Goal: Task Accomplishment & Management: Use online tool/utility

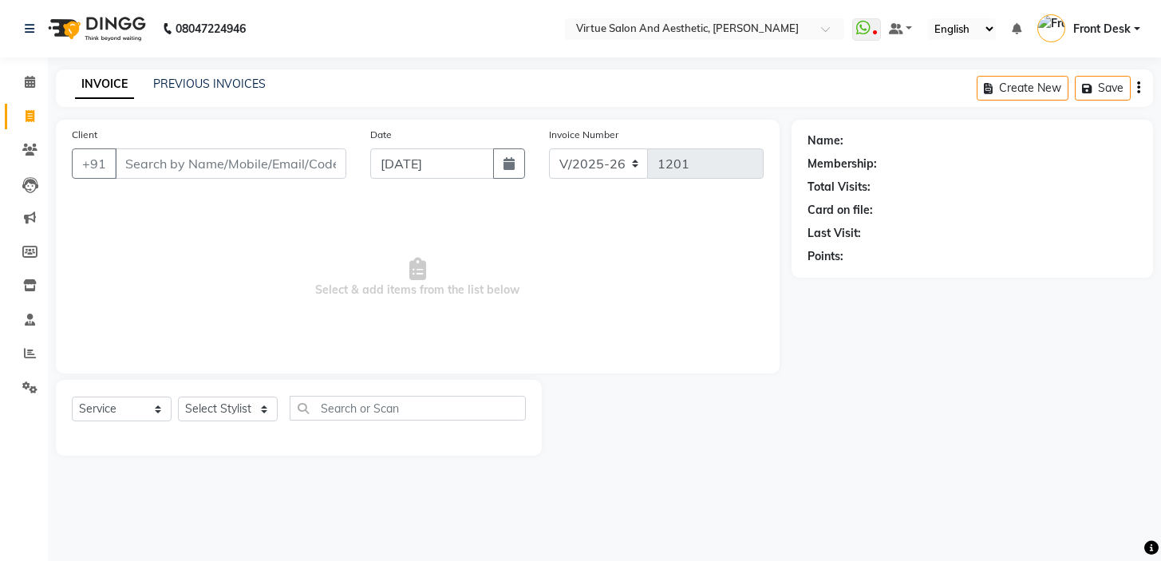
select select "7053"
select select "service"
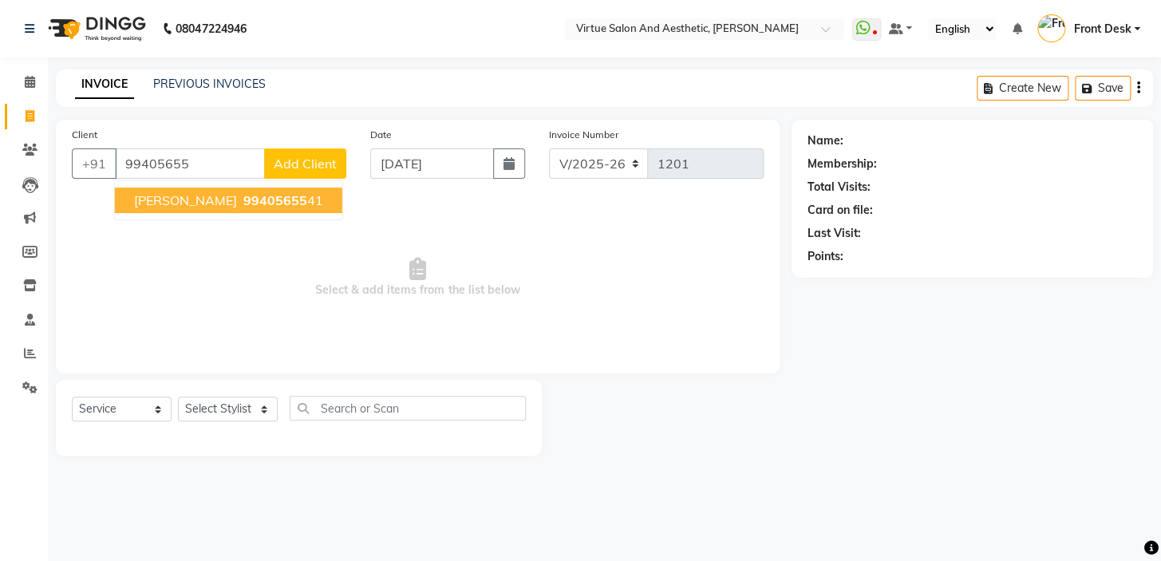
click at [243, 198] on span "99405655" at bounding box center [275, 200] width 64 height 16
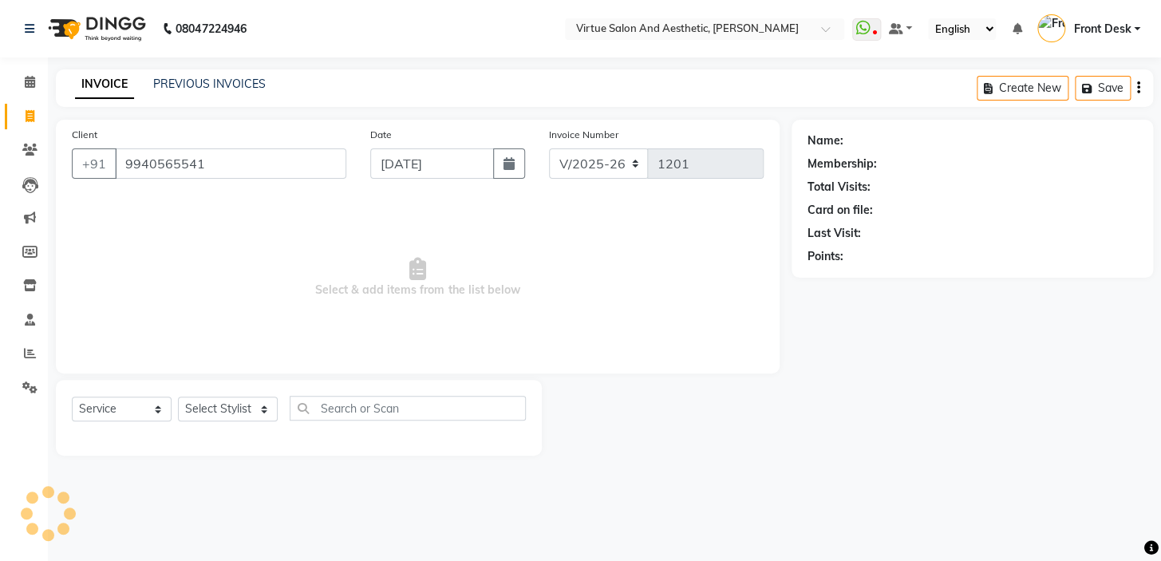
type input "9940565541"
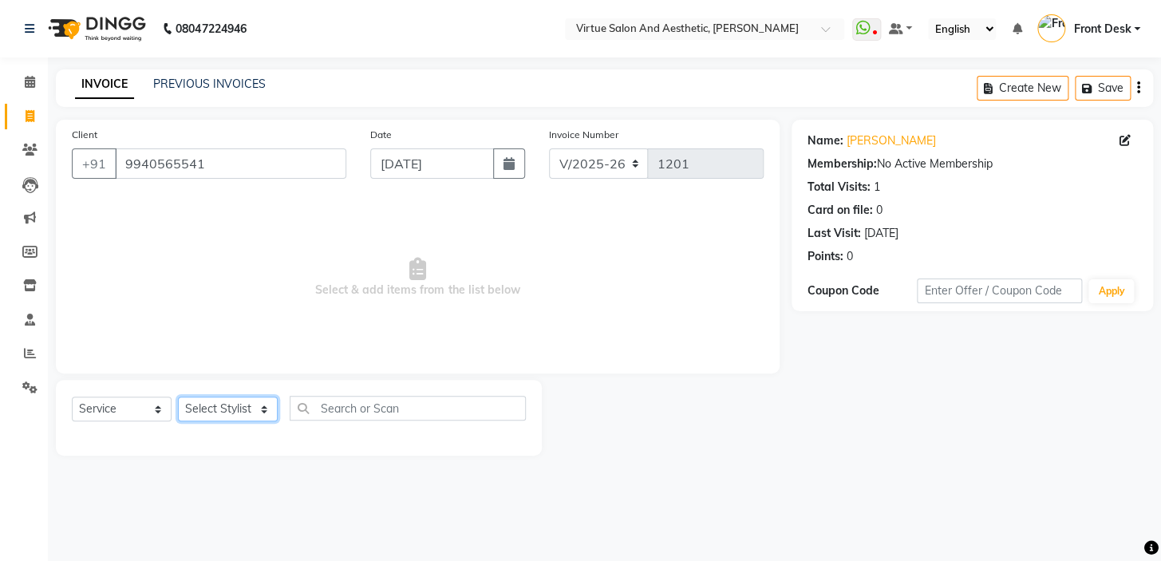
click at [210, 401] on select "Select Stylist BALAJI DIVYA FAMITHA Front Desk [PERSON_NAME] [PERSON_NAME] MILL…" at bounding box center [228, 408] width 100 height 25
select select "62507"
click at [178, 396] on select "Select Stylist BALAJI DIVYA FAMITHA Front Desk [PERSON_NAME] [PERSON_NAME] MILL…" at bounding box center [228, 408] width 100 height 25
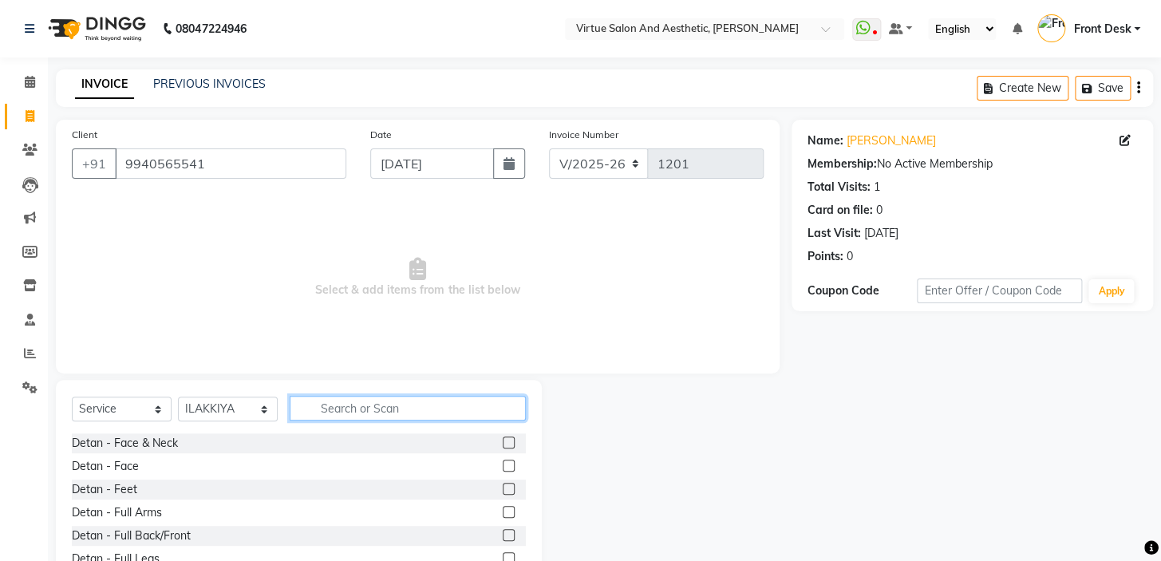
click at [366, 416] on input "text" at bounding box center [408, 408] width 236 height 25
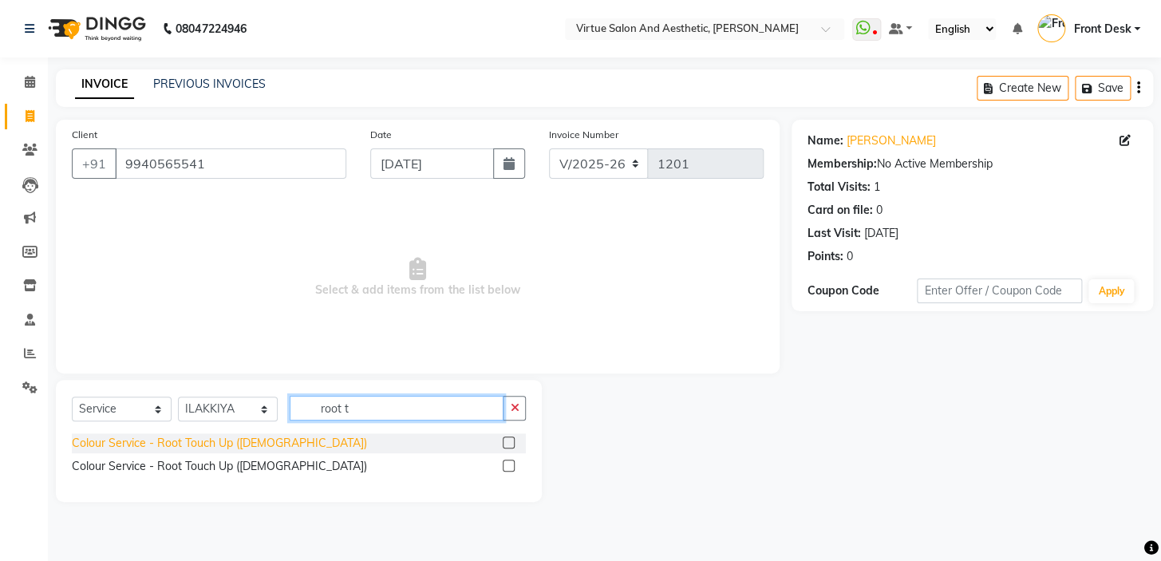
type input "root t"
click at [229, 445] on div "Colour Service - Root Touch Up ([DEMOGRAPHIC_DATA])" at bounding box center [219, 443] width 295 height 17
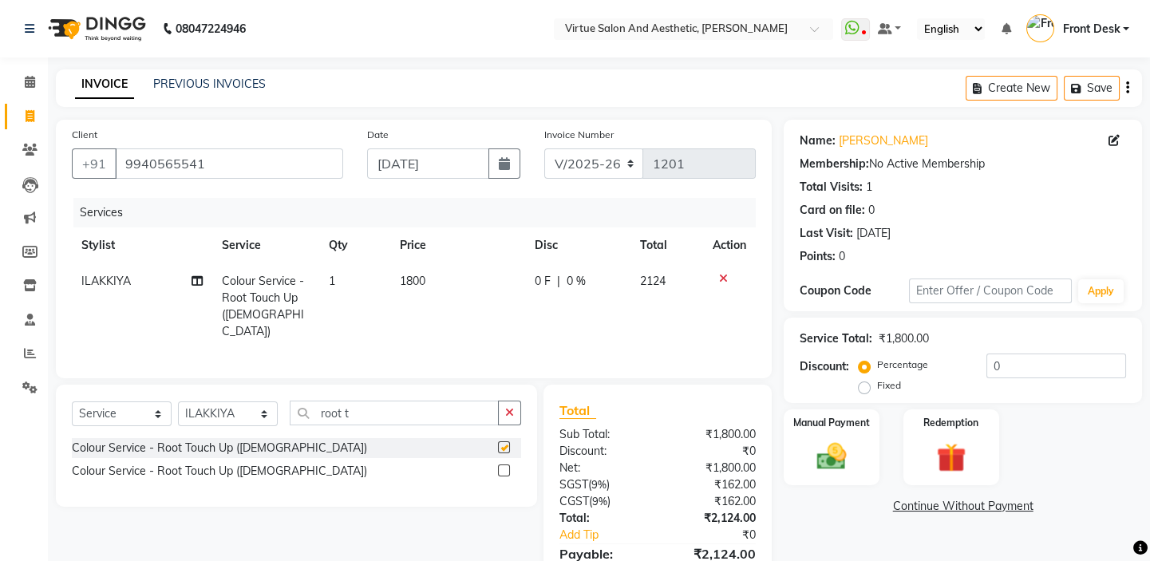
checkbox input "false"
drag, startPoint x: 371, startPoint y: 412, endPoint x: 255, endPoint y: 398, distance: 116.5
click at [286, 400] on div "Select Service Product Membership Package Voucher Prepaid Gift Card Select Styl…" at bounding box center [296, 418] width 449 height 37
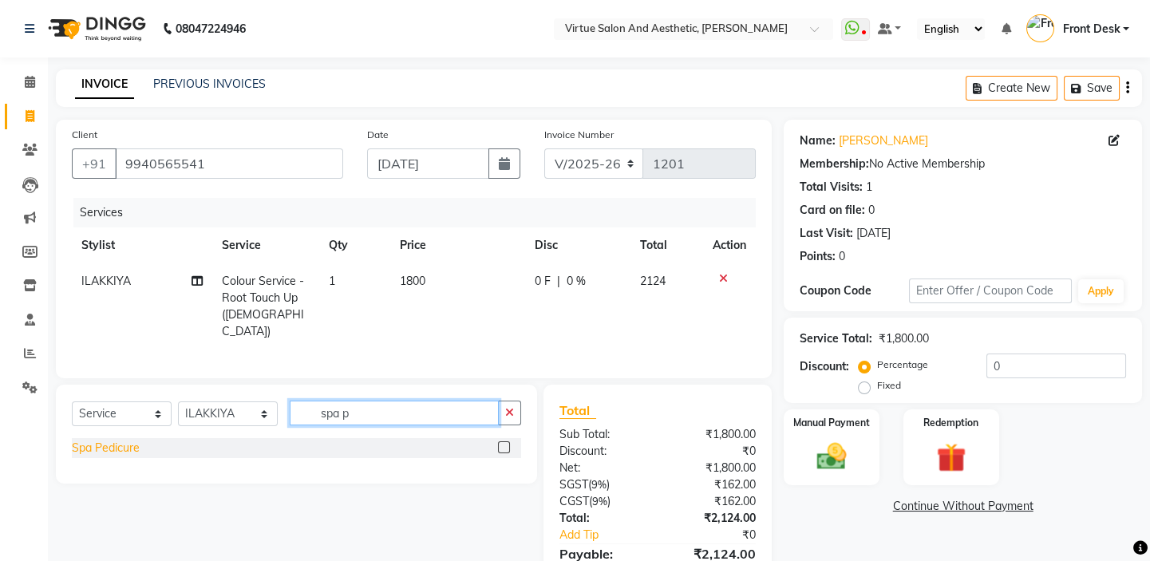
type input "spa p"
click at [106, 444] on div "Spa Pedicure" at bounding box center [106, 448] width 68 height 17
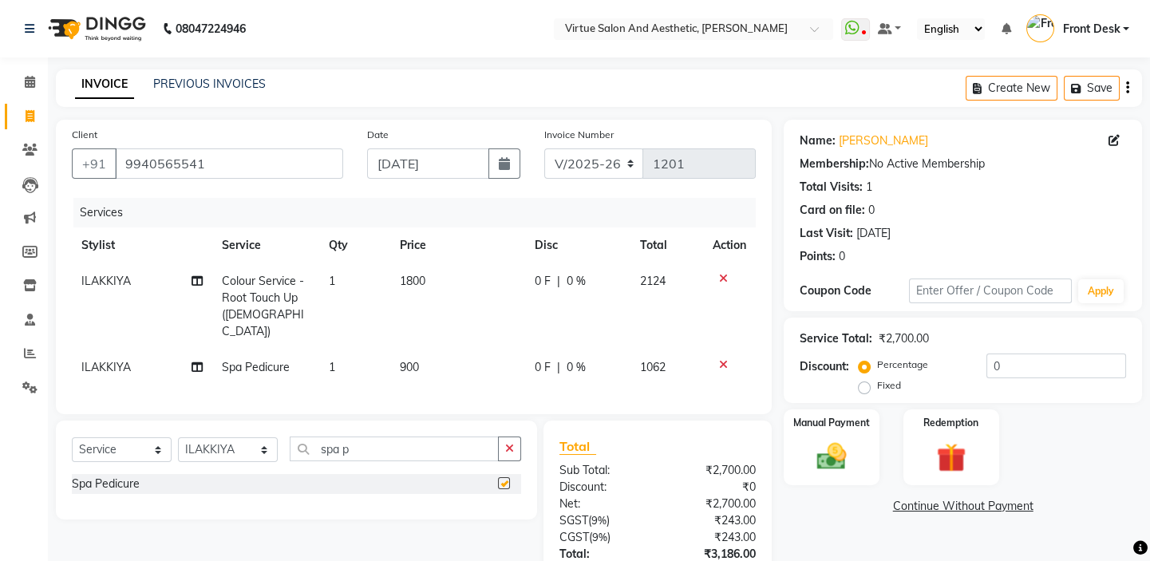
checkbox input "false"
click at [412, 279] on span "1800" at bounding box center [413, 281] width 26 height 14
select select "62507"
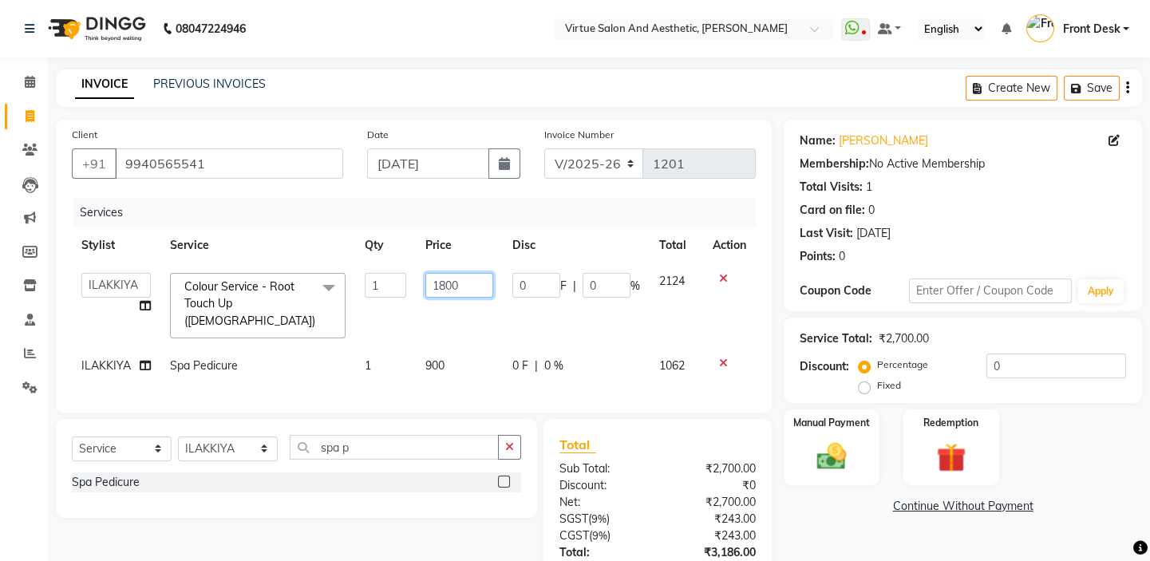
drag, startPoint x: 459, startPoint y: 285, endPoint x: 381, endPoint y: 282, distance: 78.2
click at [398, 282] on tr "BALAJI DIVYA FAMITHA Front Desk [PERSON_NAME] [PERSON_NAME] MILLI [PERSON_NAME]…" at bounding box center [414, 305] width 684 height 85
type input "1350"
click at [1126, 89] on icon "button" at bounding box center [1127, 88] width 3 height 1
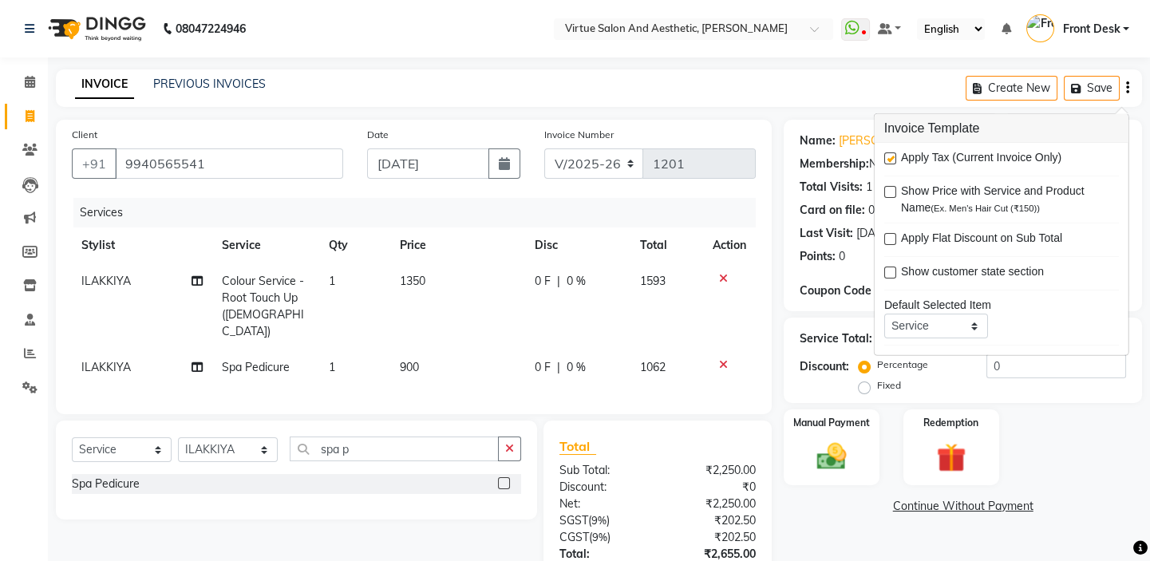
click at [892, 154] on label at bounding box center [890, 158] width 12 height 12
click at [892, 154] on input "checkbox" at bounding box center [889, 159] width 10 height 10
checkbox input "false"
click at [802, 112] on main "INVOICE PREVIOUS INVOICES Create New Save Client [PHONE_NUMBER] Date [DATE] Inv…" at bounding box center [599, 357] width 1102 height 576
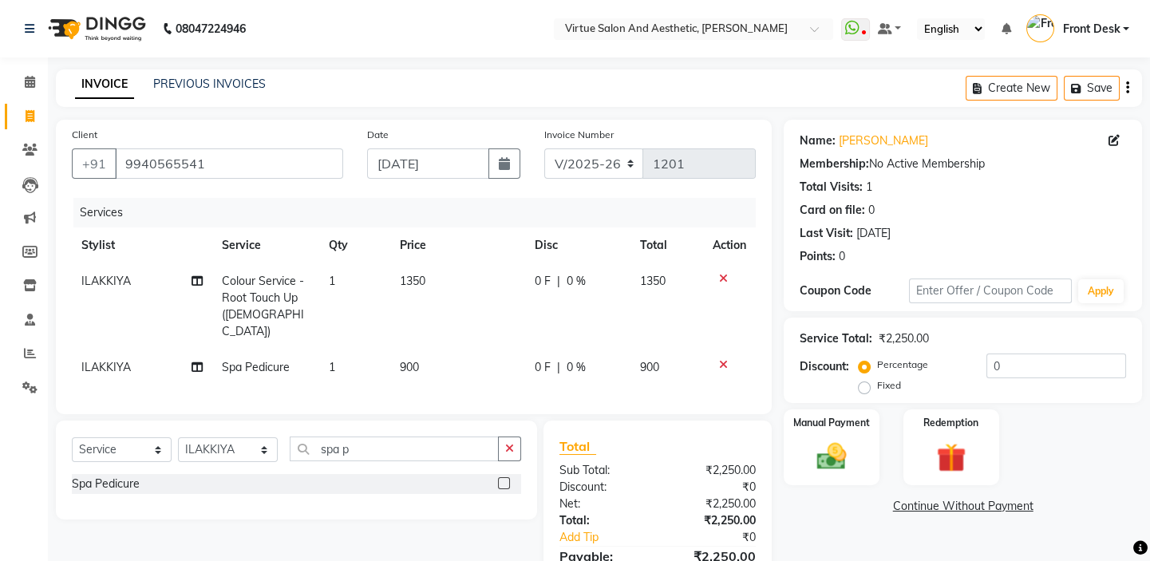
scroll to position [79, 0]
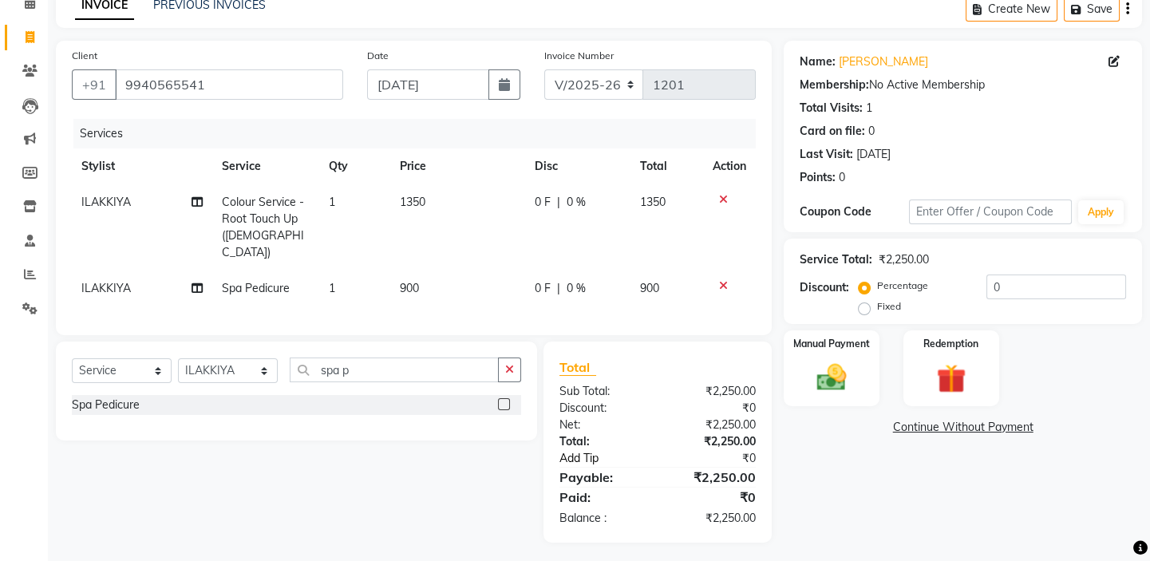
click at [579, 452] on link "Add Tip" at bounding box center [611, 458] width 128 height 17
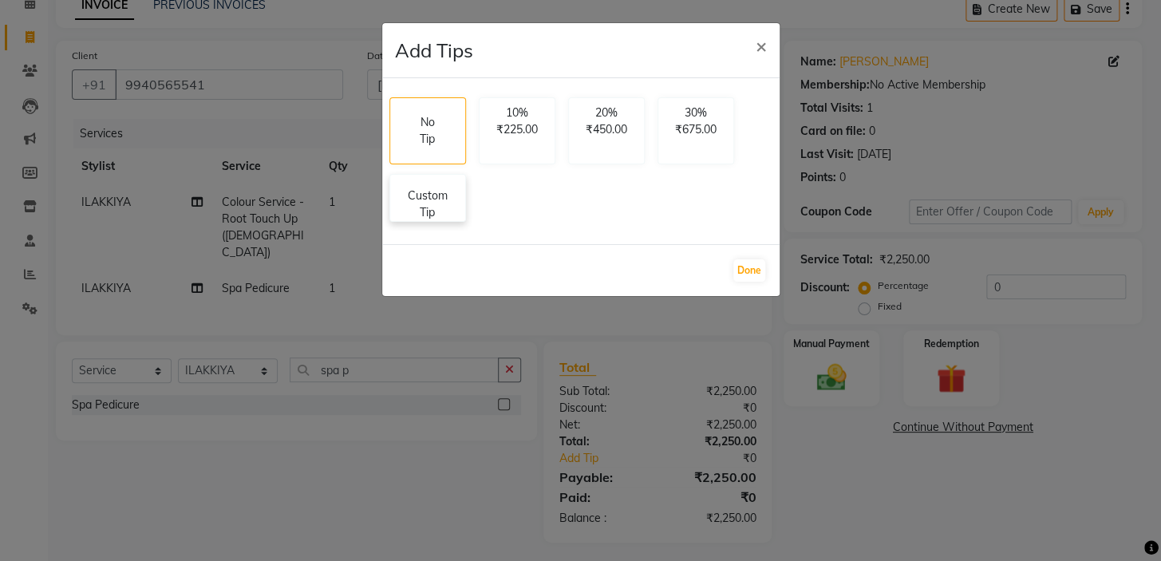
click at [445, 199] on p "Custom Tip" at bounding box center [428, 204] width 56 height 34
select select "62507"
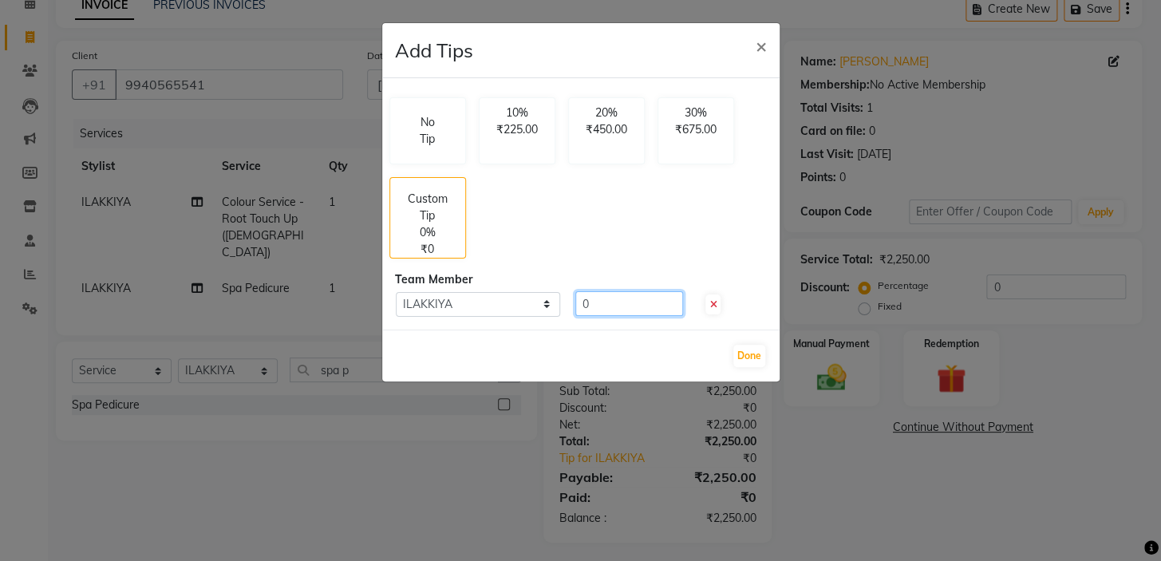
drag, startPoint x: 603, startPoint y: 300, endPoint x: 503, endPoint y: 279, distance: 102.6
click at [521, 282] on div "No Tip 10% ₹225.00 20% ₹450.00 30% ₹675.00 Custom Tip 0% ₹0 Team Member Select …" at bounding box center [580, 203] width 397 height 251
type input "300"
click at [740, 348] on button "Done" at bounding box center [749, 356] width 32 height 22
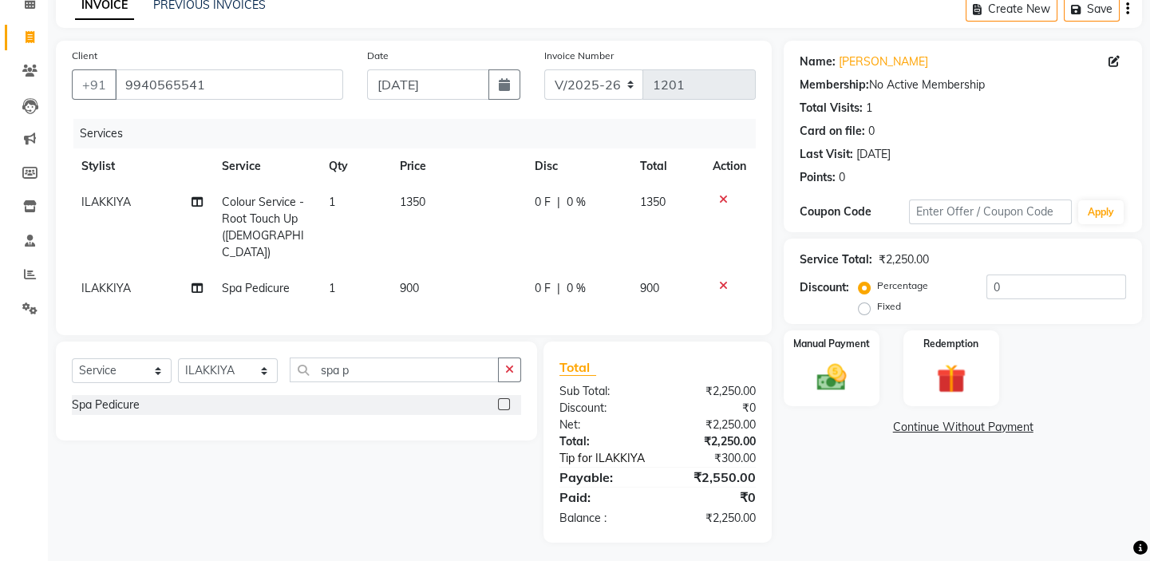
click at [609, 452] on link "Tip for ILAKKIYA" at bounding box center [611, 458] width 128 height 17
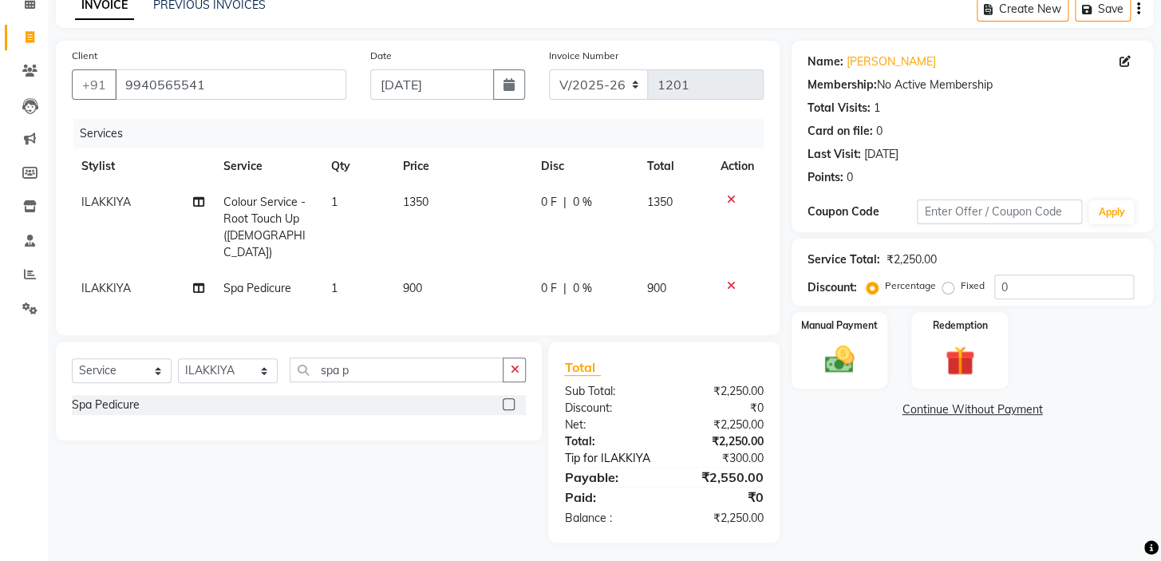
select select "62507"
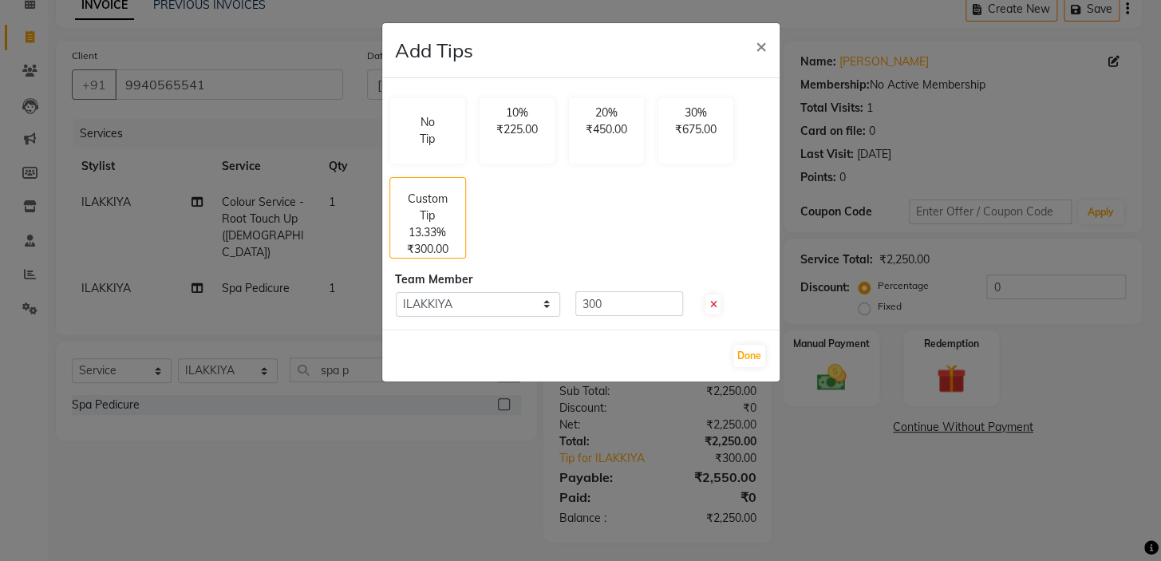
click at [715, 301] on icon at bounding box center [712, 305] width 7 height 10
type input "0"
click at [759, 46] on span "×" at bounding box center [760, 46] width 11 height 24
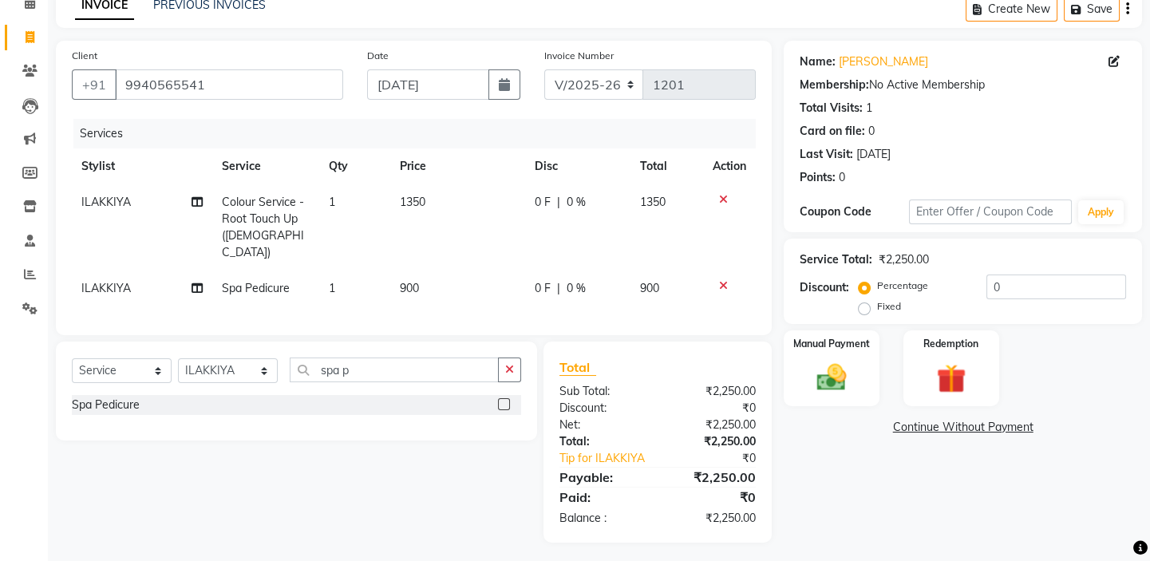
click at [412, 204] on span "1350" at bounding box center [413, 202] width 26 height 14
select select "62507"
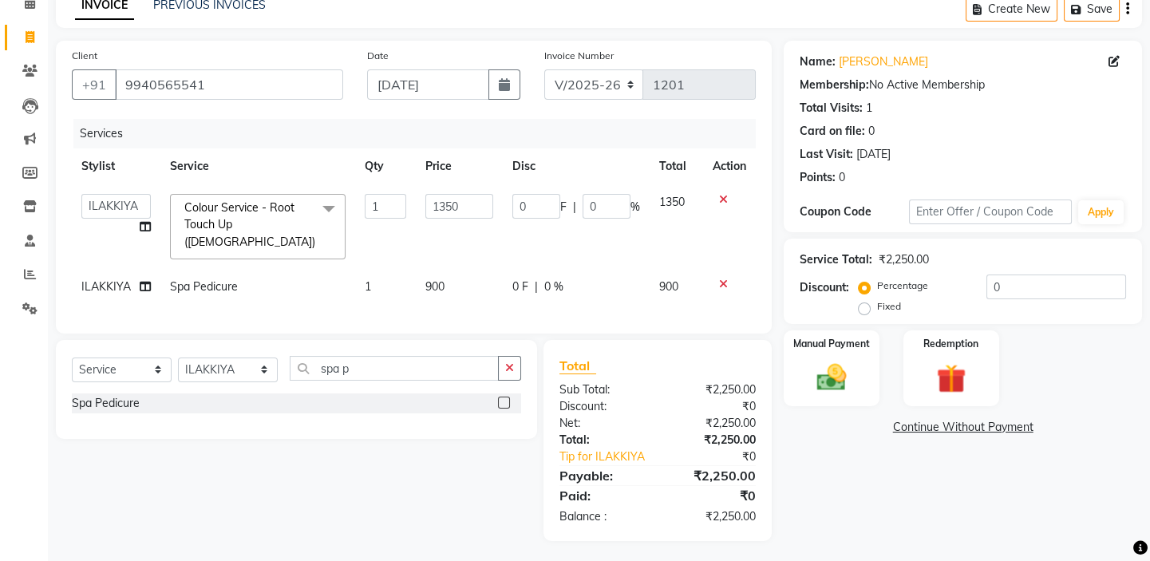
scroll to position [77, 0]
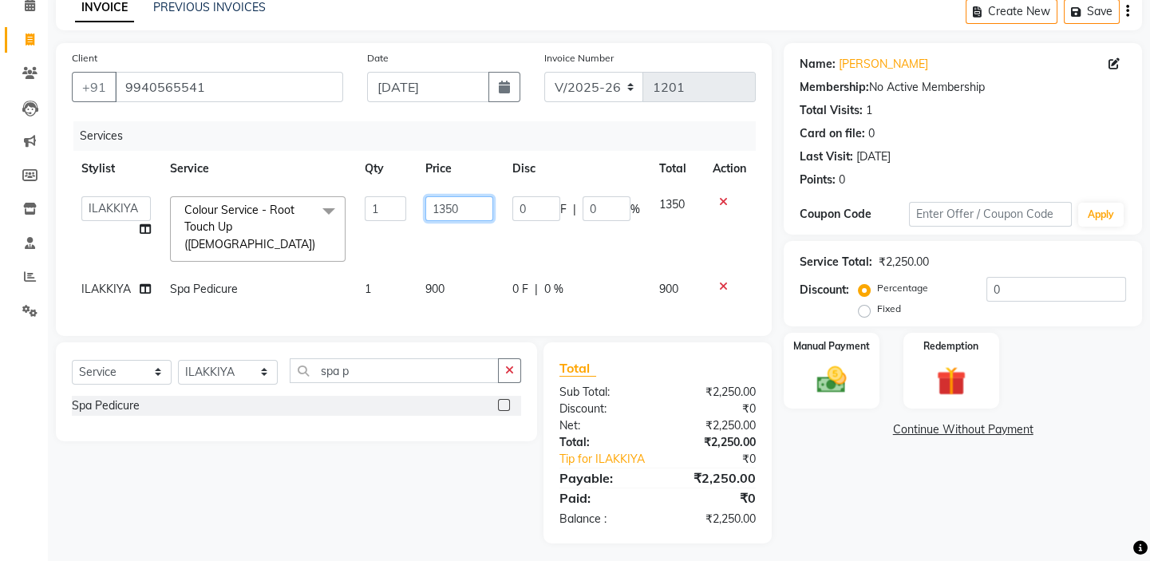
drag, startPoint x: 458, startPoint y: 206, endPoint x: 412, endPoint y: 191, distance: 48.7
click at [420, 193] on td "1350" at bounding box center [459, 229] width 87 height 85
type input "1300"
click at [442, 137] on div "Services" at bounding box center [420, 136] width 694 height 30
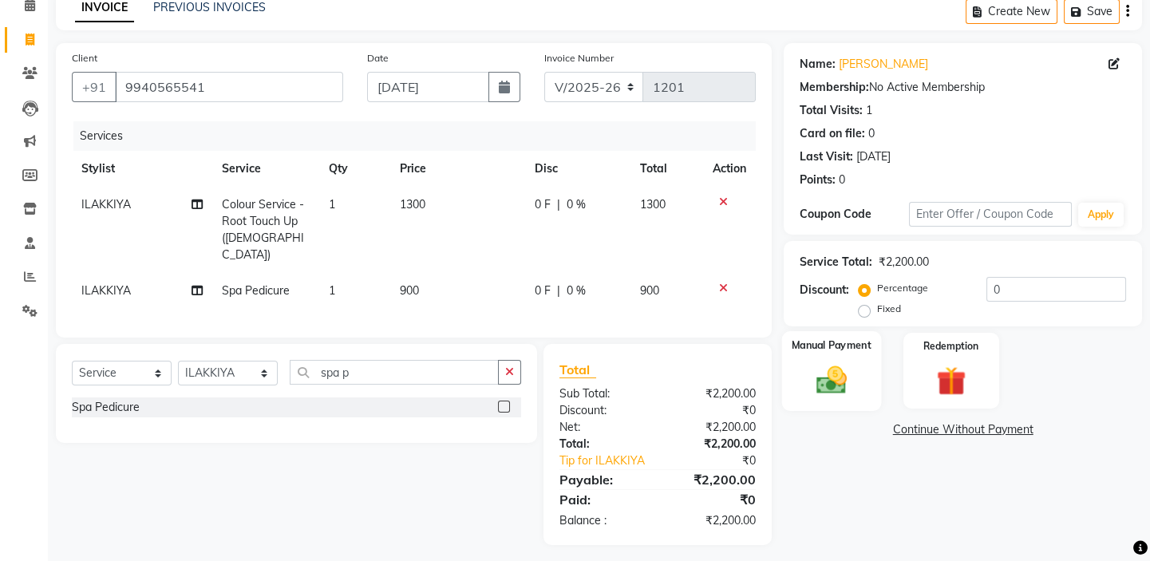
click at [854, 370] on img at bounding box center [831, 379] width 49 height 35
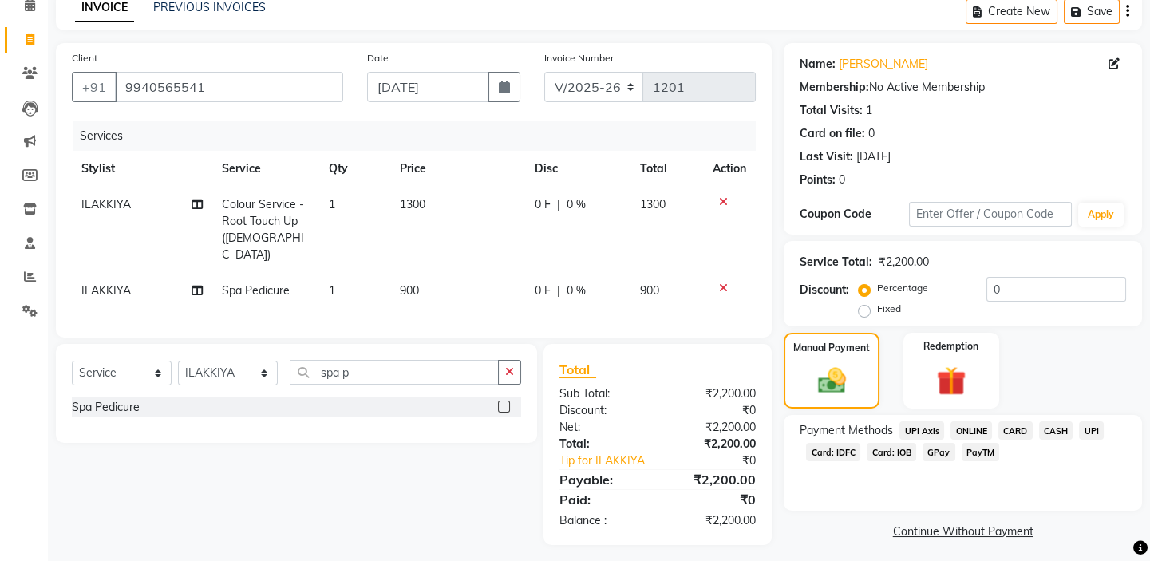
click at [1059, 428] on span "CASH" at bounding box center [1056, 430] width 34 height 18
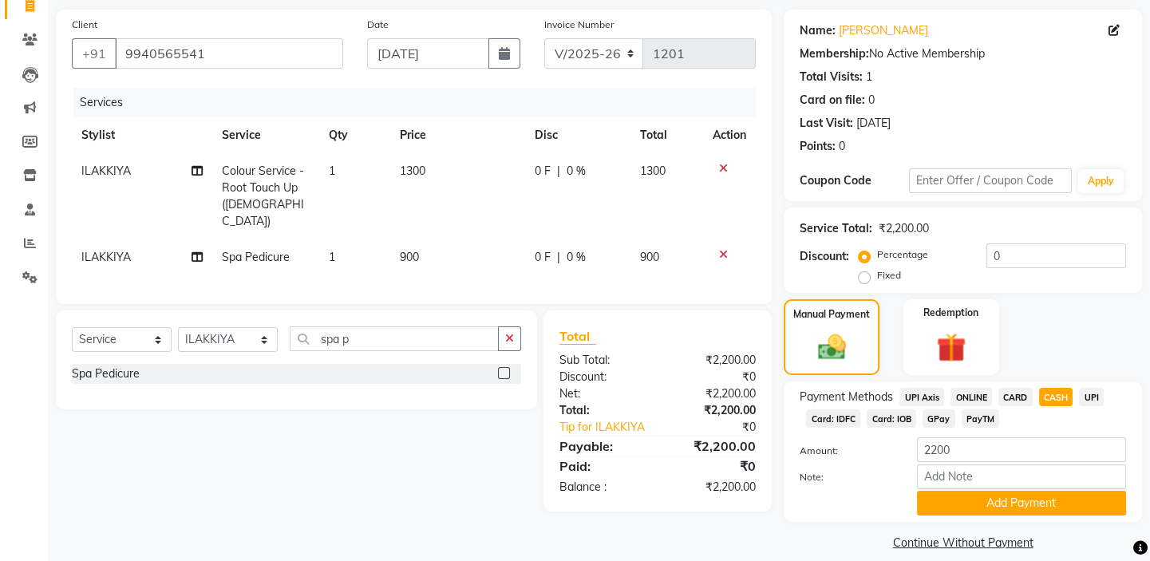
scroll to position [128, 0]
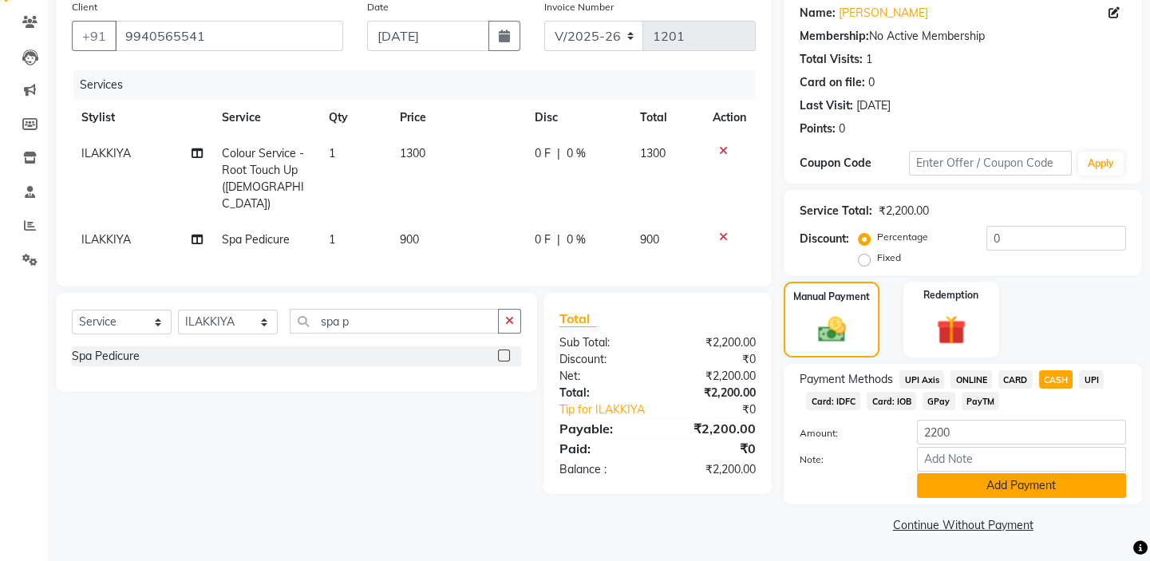
click at [1039, 479] on button "Add Payment" at bounding box center [1021, 485] width 209 height 25
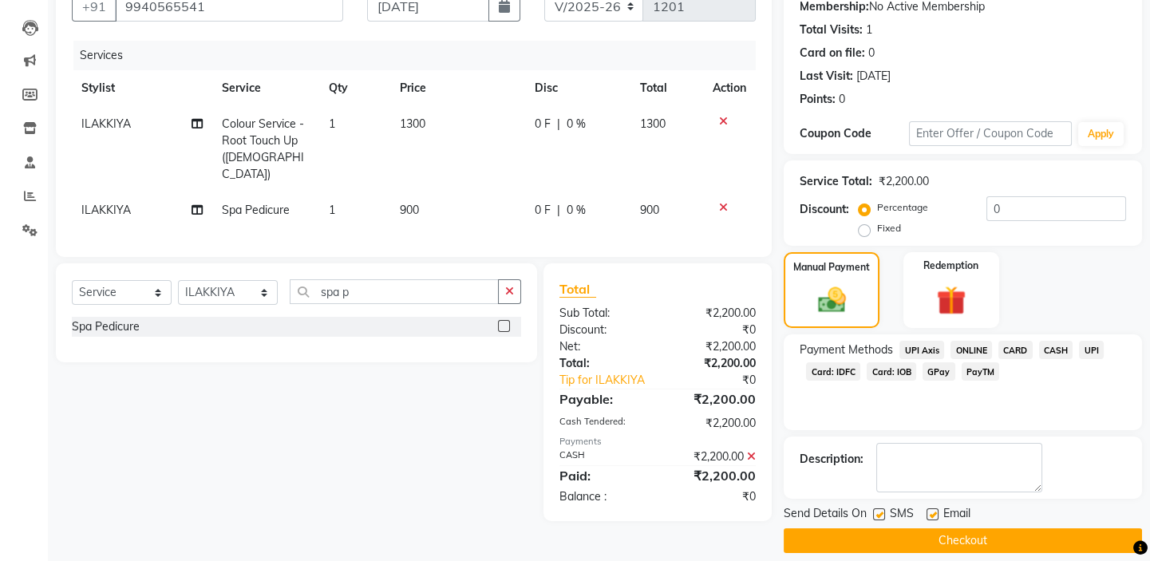
scroll to position [172, 0]
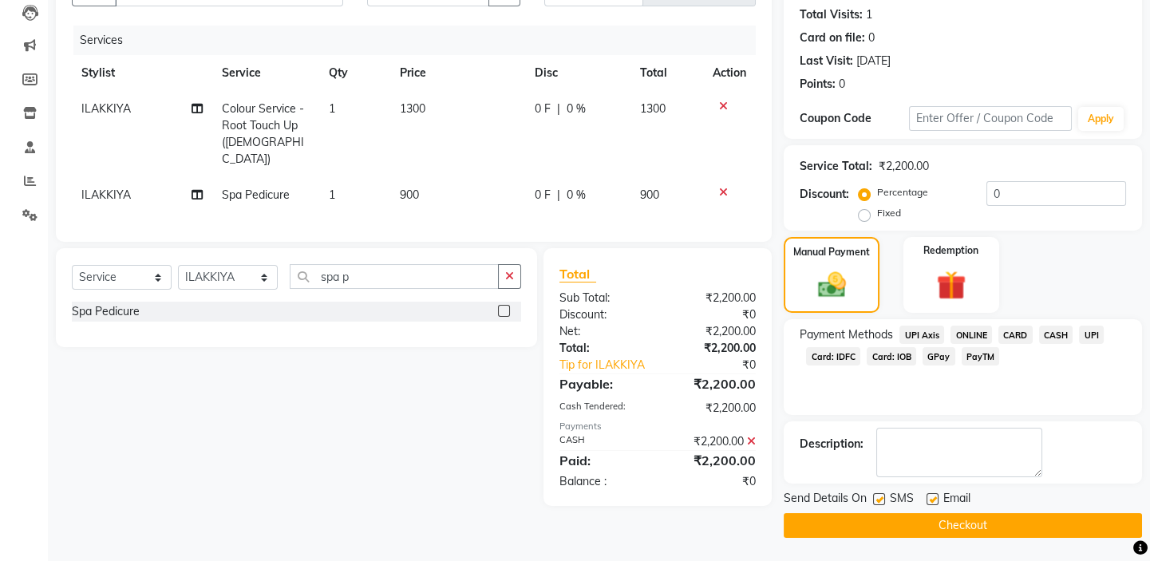
click at [977, 525] on button "Checkout" at bounding box center [962, 525] width 358 height 25
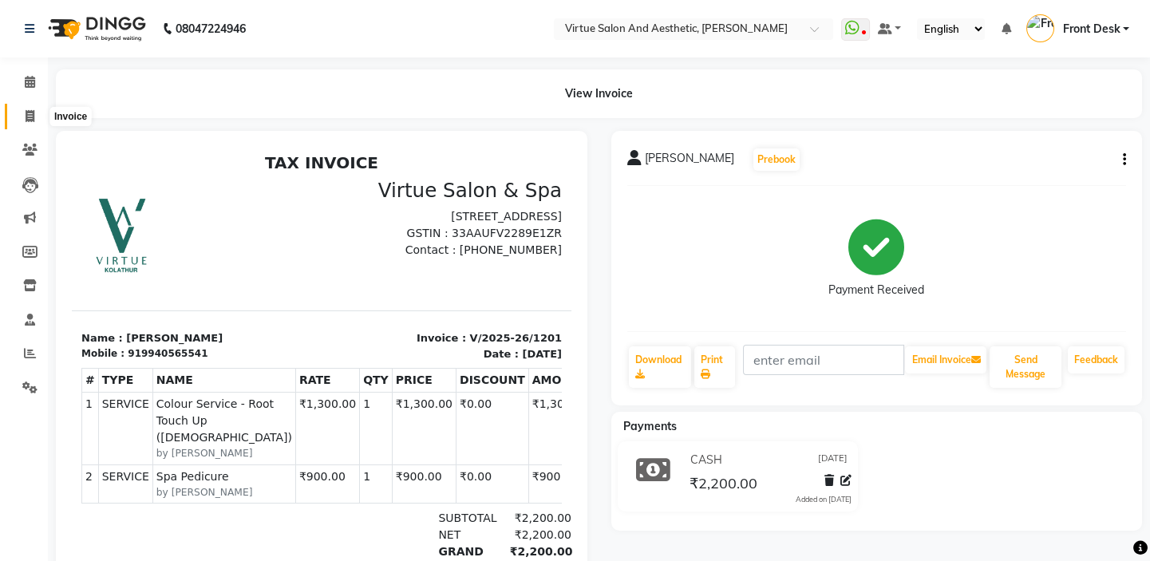
click at [26, 112] on icon at bounding box center [30, 116] width 9 height 12
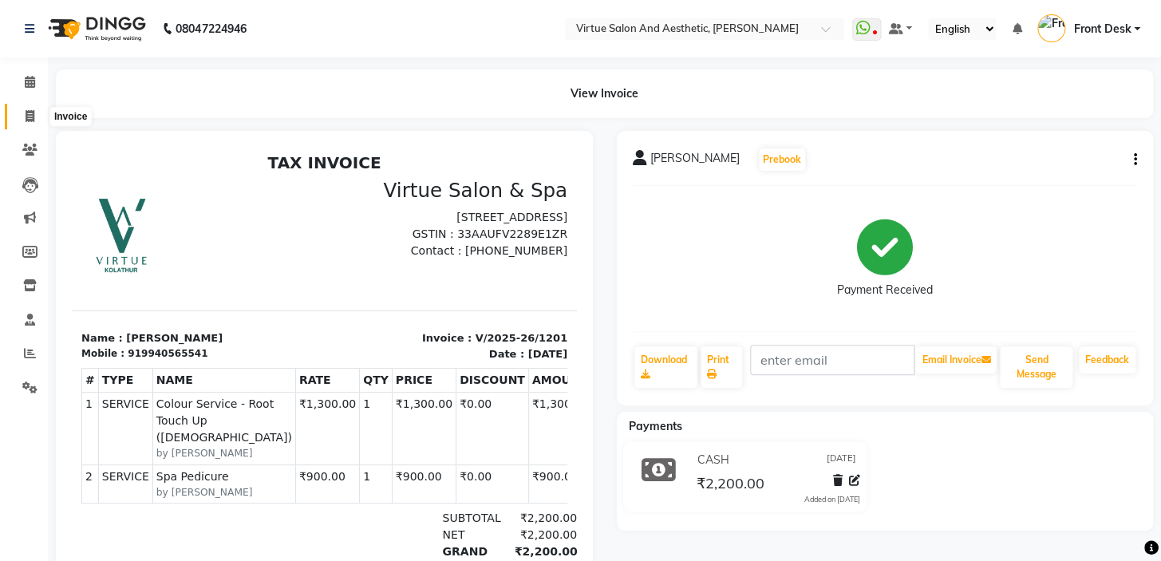
select select "7053"
select select "service"
